Goal: Transaction & Acquisition: Download file/media

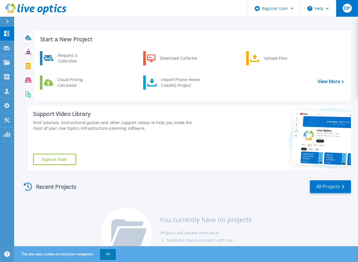
click at [344, 9] on div "DP" at bounding box center [347, 8] width 9 height 9
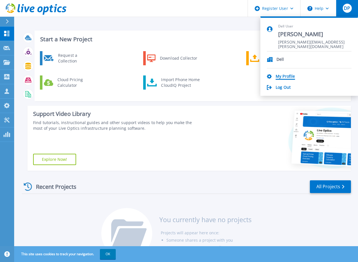
click at [283, 78] on link "My Profile" at bounding box center [285, 76] width 19 height 5
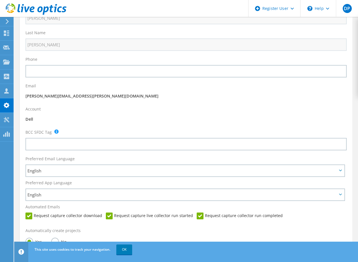
scroll to position [68, 0]
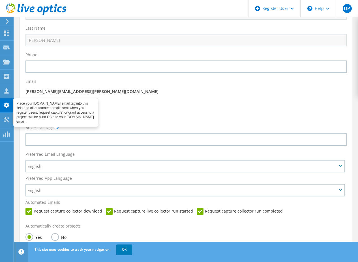
click at [57, 128] on span at bounding box center [56, 127] width 4 height 4
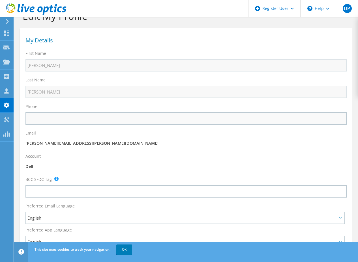
scroll to position [0, 0]
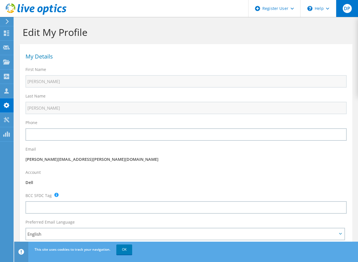
click at [351, 12] on div "DP" at bounding box center [347, 8] width 22 height 17
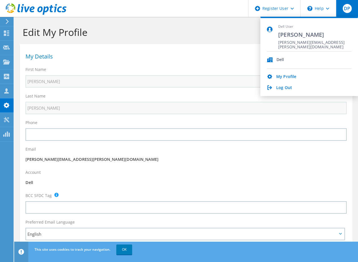
click at [200, 40] on div "Edit My Profile" at bounding box center [186, 30] width 338 height 27
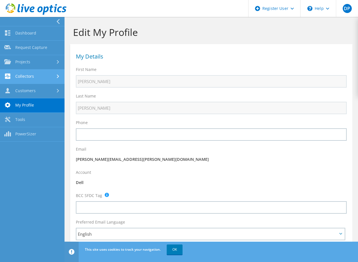
click at [27, 79] on link "Collectors" at bounding box center [32, 77] width 65 height 14
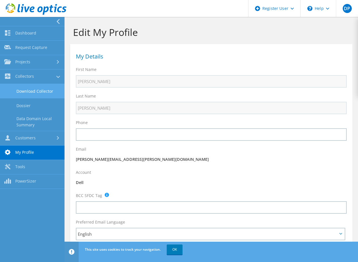
click at [29, 90] on link "Download Collector" at bounding box center [32, 91] width 65 height 14
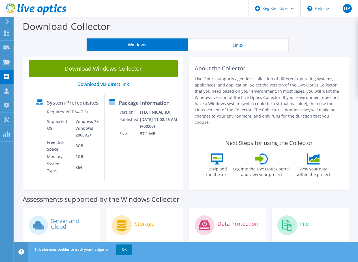
click at [238, 48] on button "Linux" at bounding box center [238, 44] width 101 height 13
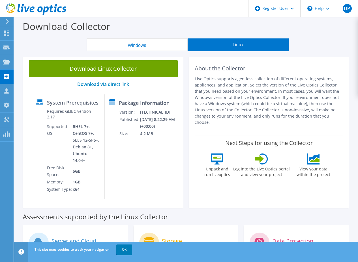
click at [119, 47] on button "Windows" at bounding box center [137, 44] width 101 height 13
